Goal: Transaction & Acquisition: Purchase product/service

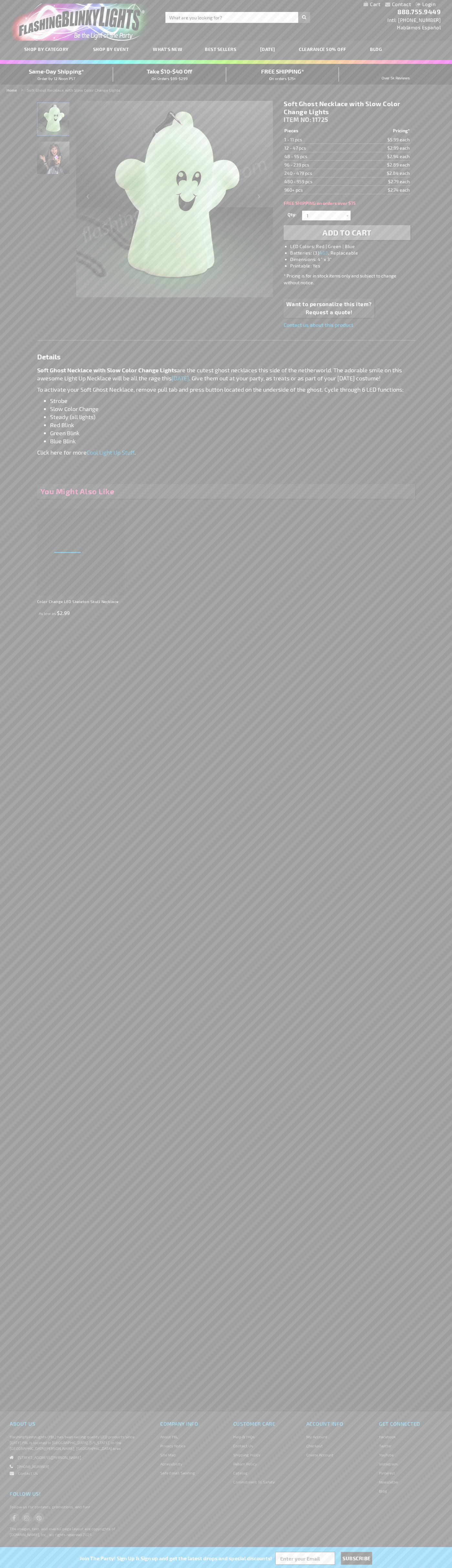
click at [347, 233] on span "Add to Cart" at bounding box center [347, 232] width 49 height 9
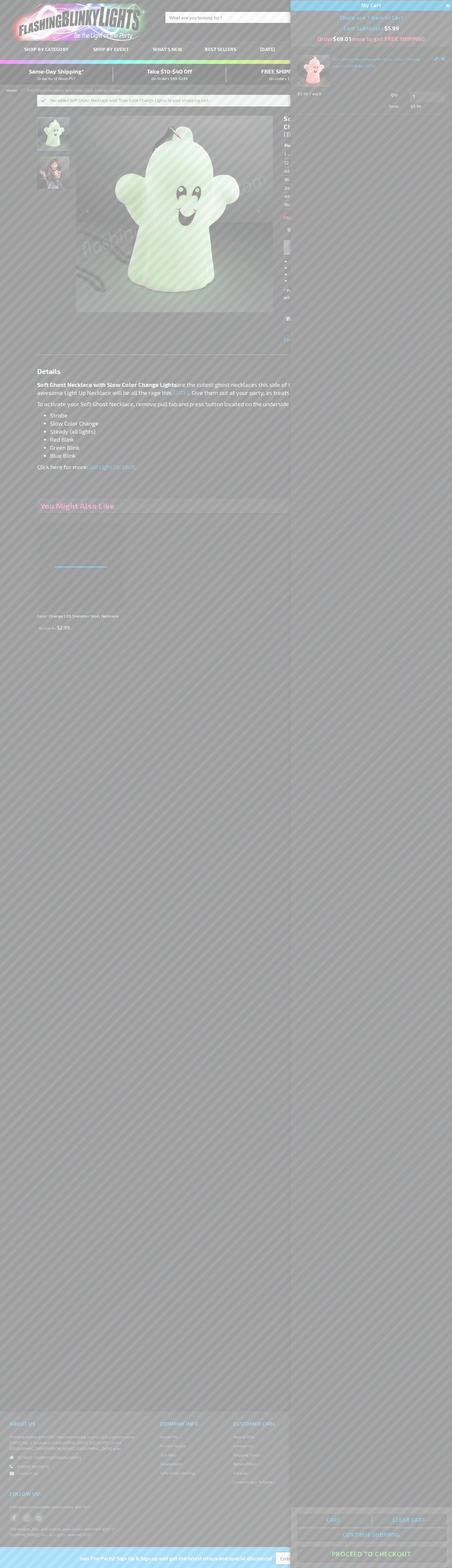
click at [371, 1554] on button "Proceed To Checkout" at bounding box center [371, 1554] width 148 height 15
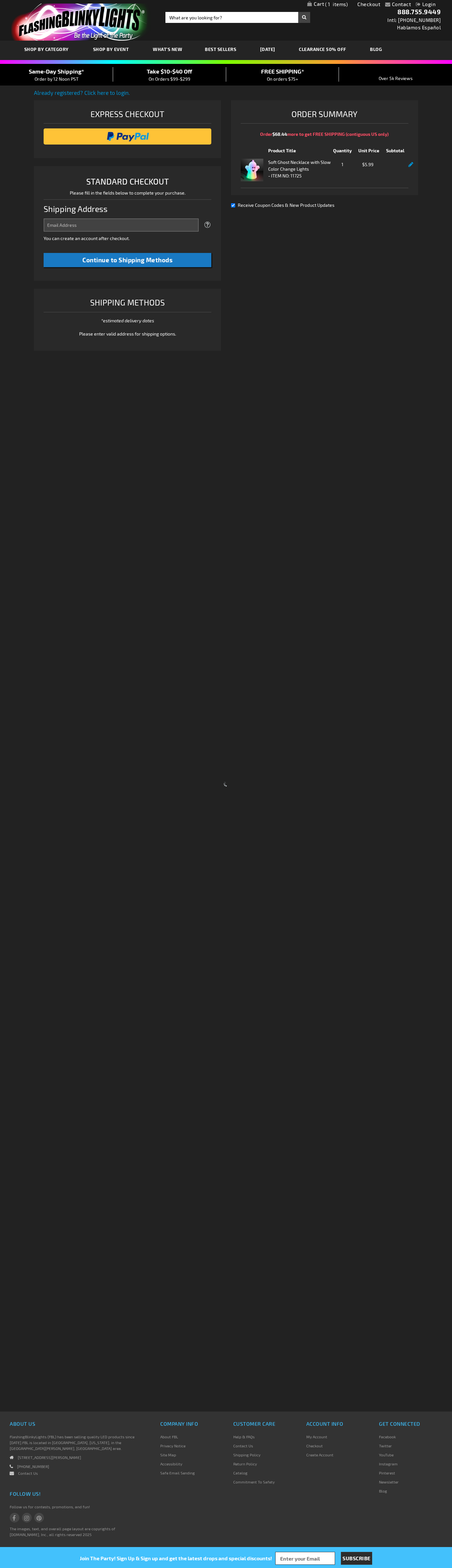
select select "US"
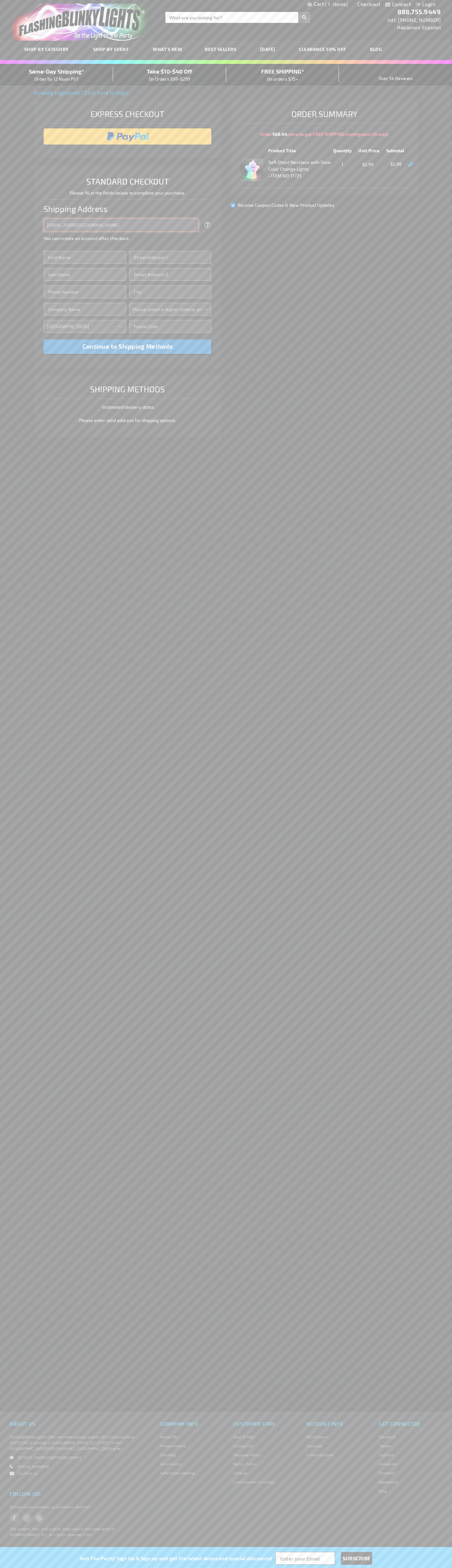
type input "johnsmith005@storebotmail.joonix.net"
type input "John"
type input "4021 Vernon Avenue"
type input "First floor"
type input "st. louis park"
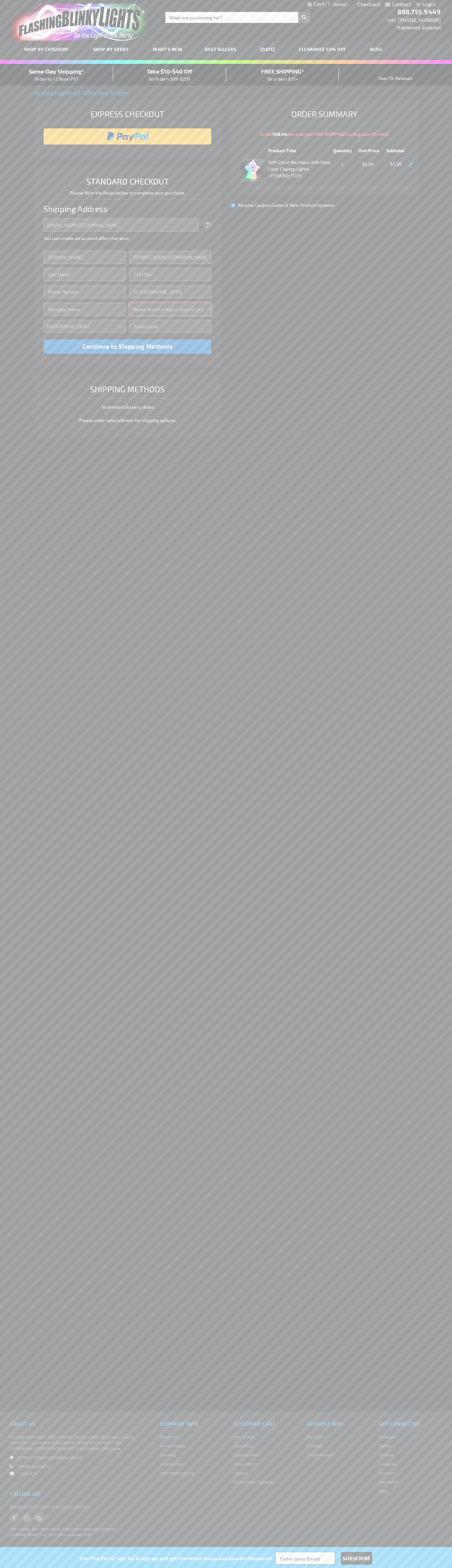
select select "34"
type input "55416"
type input "Smith"
type input "6502530000"
type input "John Smith"
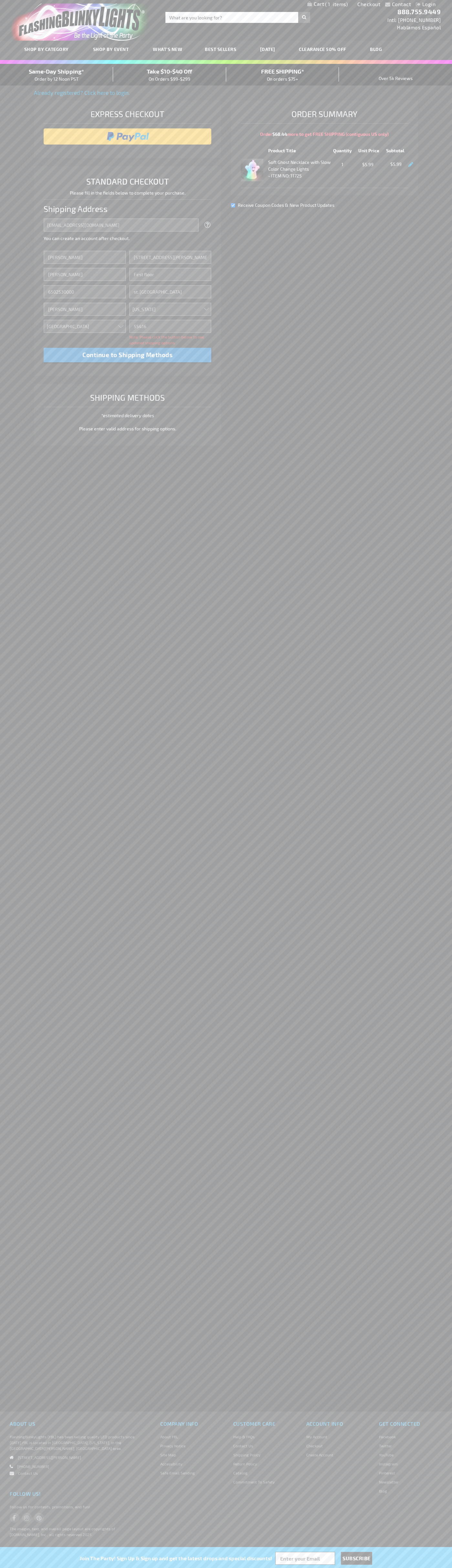
click at [57, 75] on div "Same-Day Shipping* Order by 12 Noon PST" at bounding box center [57, 74] width 113 height 15
click at [127, 136] on input "image" at bounding box center [127, 136] width 161 height 13
